Goal: Find contact information: Find contact information

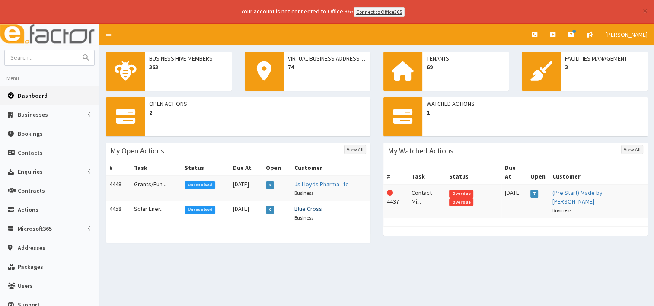
click at [315, 209] on link "Blue Cross" at bounding box center [308, 209] width 28 height 8
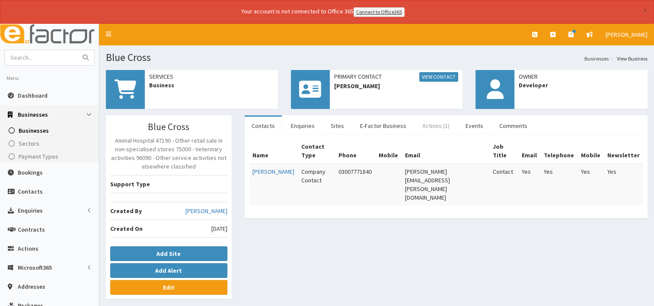
click at [437, 125] on link "Actions (1)" at bounding box center [436, 126] width 41 height 18
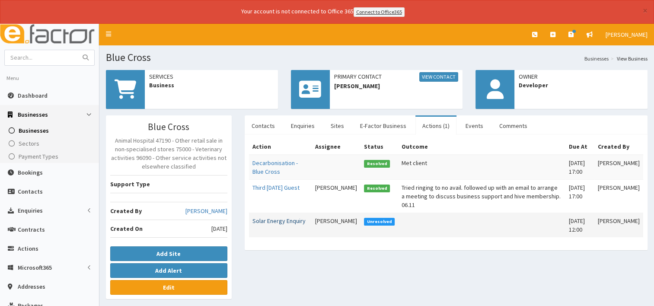
click at [275, 217] on link "Solar Energy Enquiry" at bounding box center [279, 221] width 53 height 8
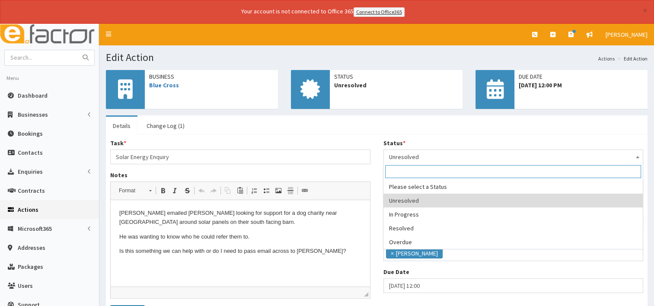
click at [637, 154] on span at bounding box center [637, 156] width 9 height 12
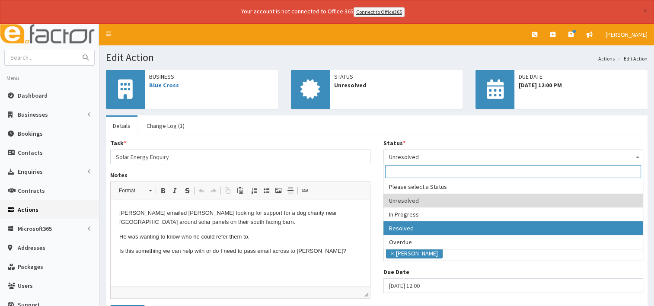
select select "3"
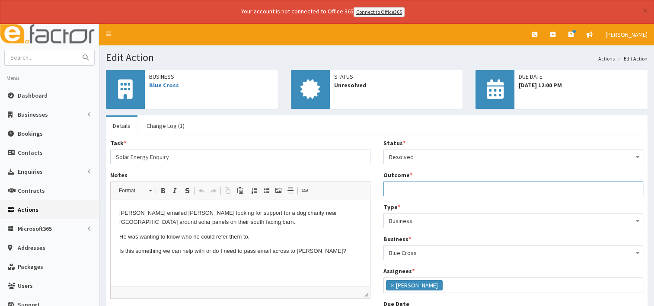
click at [401, 189] on input "Outcome *" at bounding box center [514, 189] width 260 height 15
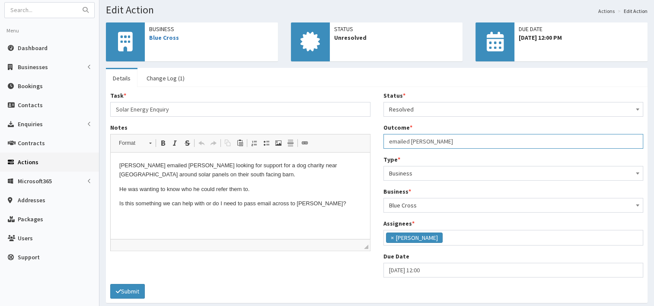
scroll to position [81, 0]
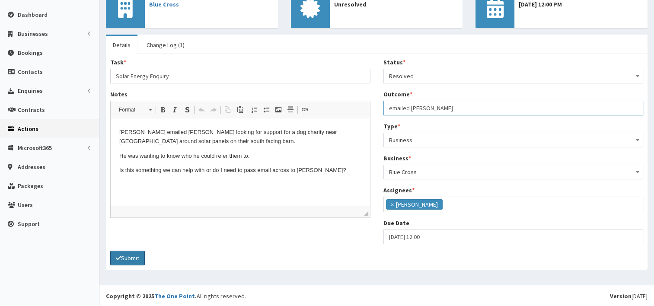
type input "emailed Jon"
click at [133, 258] on button "Submit" at bounding box center [127, 258] width 35 height 15
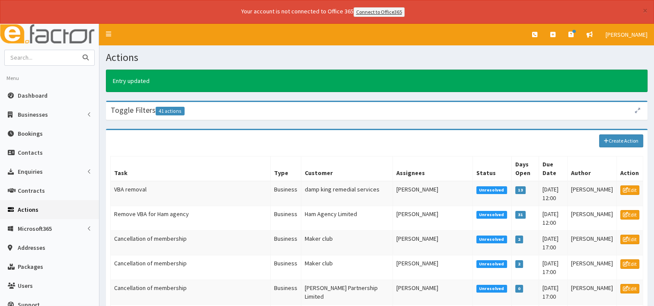
click at [29, 56] on input "text" at bounding box center [41, 57] width 73 height 15
type input "blue cross"
click at [87, 59] on icon "submit" at bounding box center [86, 57] width 6 height 6
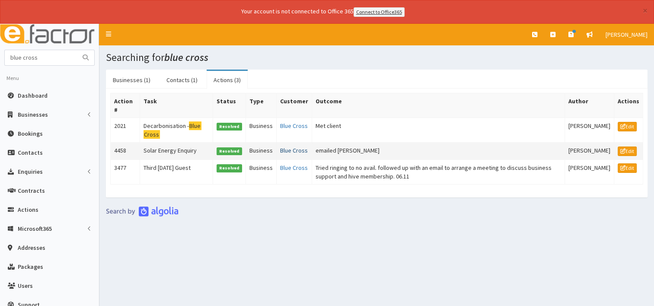
click at [284, 154] on link "Blue Cross" at bounding box center [294, 151] width 28 height 8
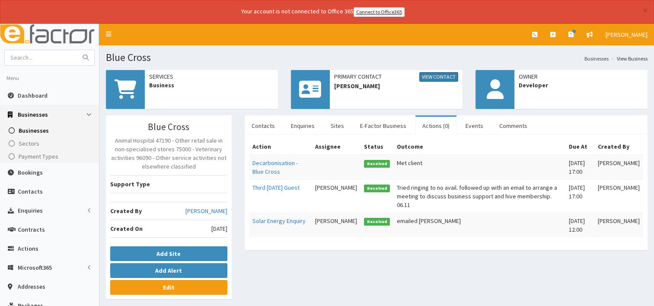
click at [438, 75] on link "View Contact" at bounding box center [438, 77] width 39 height 10
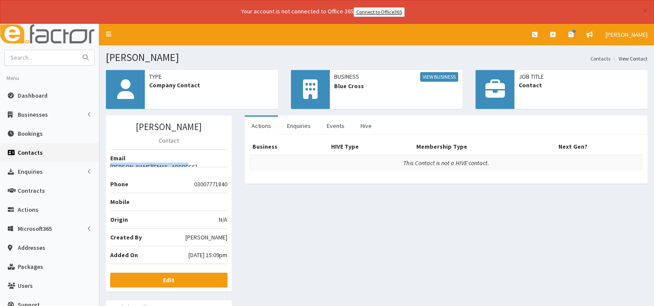
drag, startPoint x: 159, startPoint y: 157, endPoint x: 227, endPoint y: 162, distance: 67.6
click at [227, 162] on li "Email jon.ives@bluecross.org.uk" at bounding box center [168, 158] width 117 height 18
drag, startPoint x: 227, startPoint y: 162, endPoint x: 212, endPoint y: 160, distance: 14.9
copy li "jon.ives@bluecross.org.uk"
click at [48, 59] on input "text" at bounding box center [41, 57] width 73 height 15
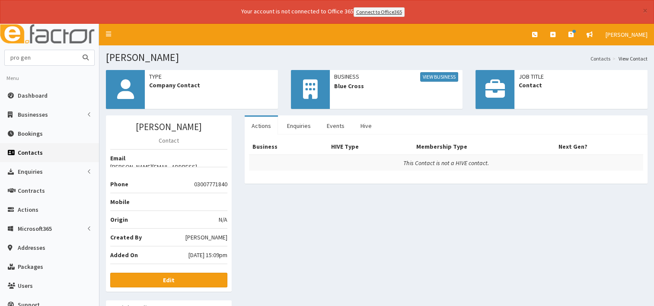
type input "pro gen"
click at [87, 58] on icon "submit" at bounding box center [86, 57] width 6 height 6
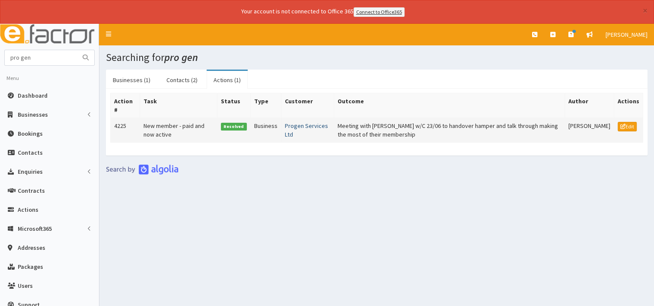
click at [301, 124] on link "Progen Services Ltd" at bounding box center [306, 130] width 43 height 16
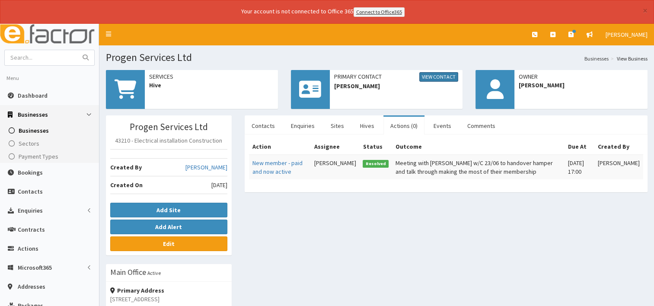
click at [432, 75] on link "View Contact" at bounding box center [438, 77] width 39 height 10
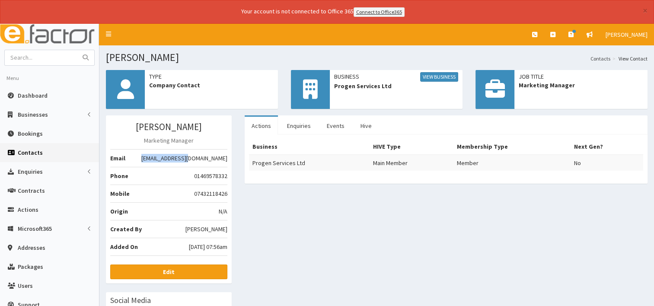
drag, startPoint x: 175, startPoint y: 156, endPoint x: 226, endPoint y: 156, distance: 51.5
click at [226, 156] on li "Email [EMAIL_ADDRESS][DOMAIN_NAME]" at bounding box center [168, 158] width 117 height 18
drag, startPoint x: 226, startPoint y: 156, endPoint x: 221, endPoint y: 158, distance: 5.1
copy li "[EMAIL_ADDRESS][DOMAIN_NAME]"
